Goal: Task Accomplishment & Management: Manage account settings

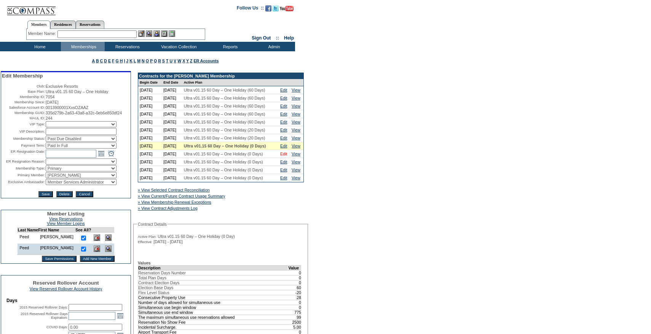
click at [283, 156] on link "Edit" at bounding box center [283, 154] width 7 height 5
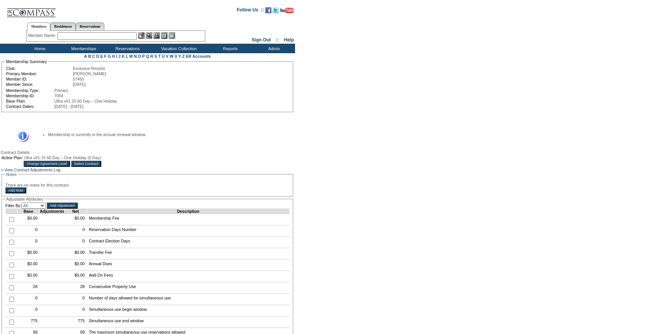
click at [94, 168] on table "Active Plan: Ultra v01.15 60 Day – One Holiday (0 Day) Change Agreement Level S…" at bounding box center [51, 161] width 101 height 13
click at [70, 167] on input "Change Agreement Level" at bounding box center [47, 164] width 46 height 6
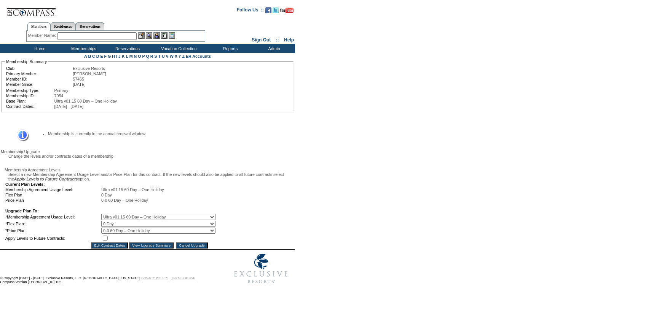
click at [119, 227] on select "0 Day 10 Day 20 Day 25 Day 30 Day 35 Day 40 Day 45 Day 50 Day 55 Day 60 Day" at bounding box center [158, 224] width 114 height 6
select select "158"
click at [107, 227] on select "0 Day 10 Day 20 Day 25 Day 30 Day 35 Day 40 Day 45 Day 50 Day 55 Day 60 Day" at bounding box center [158, 224] width 114 height 6
click at [108, 241] on input "checkbox" at bounding box center [105, 238] width 5 height 5
checkbox input "true"
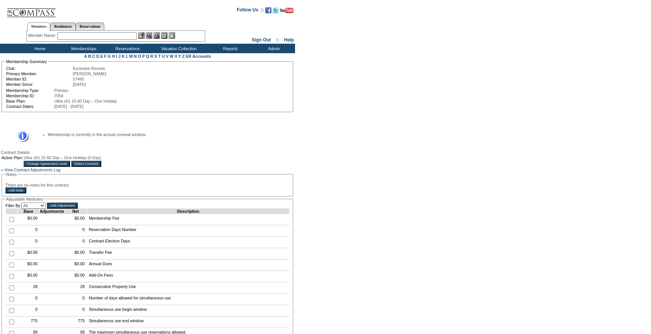
click at [102, 168] on table "Active Plan: Ultra v01.15 60 Day – One Holiday (0 Day) Change Agreement Level S…" at bounding box center [51, 161] width 101 height 13
click at [102, 167] on input "Select Contract" at bounding box center [86, 164] width 30 height 6
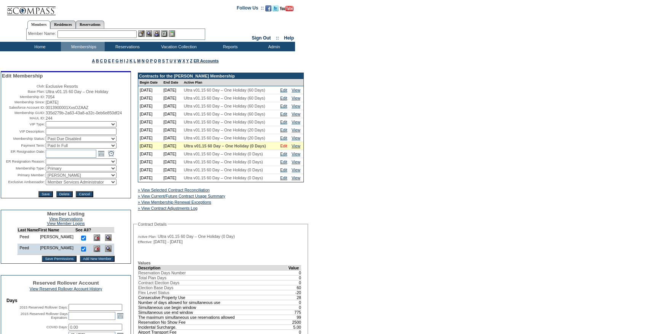
click at [287, 148] on link "Edit" at bounding box center [283, 146] width 7 height 5
